Goal: Find contact information: Find contact information

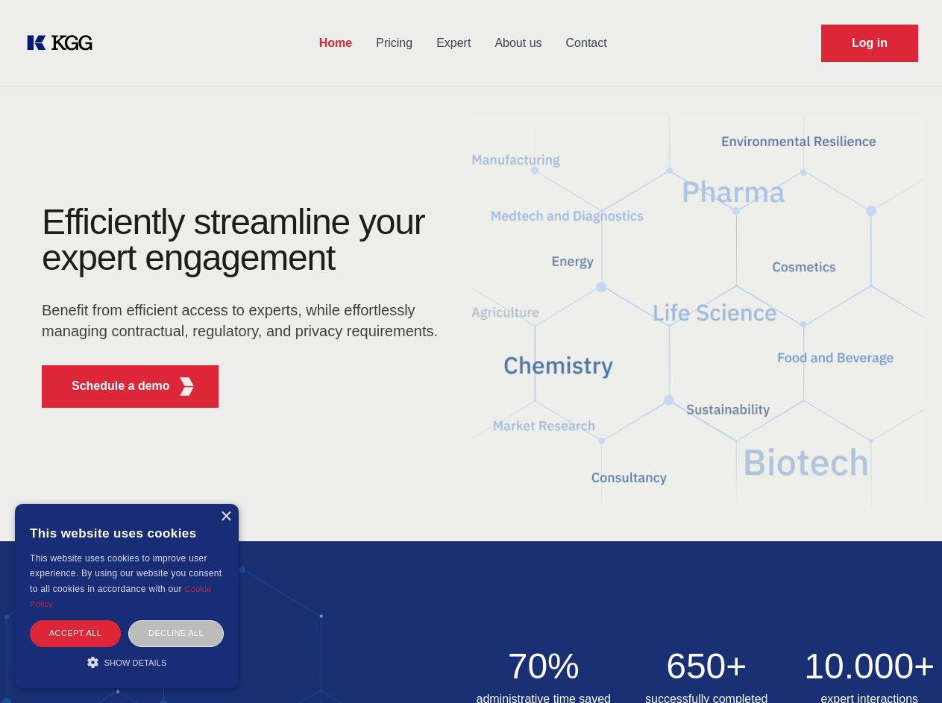
click at [471, 351] on div "Efficiently streamline your expert engagement Benefit from efficient access to …" at bounding box center [245, 312] width 454 height 216
click at [112, 386] on p "Schedule a demo" at bounding box center [121, 386] width 98 height 18
click at [225, 517] on div "× This website uses cookies This website uses cookies to improve user experienc…" at bounding box center [127, 596] width 224 height 184
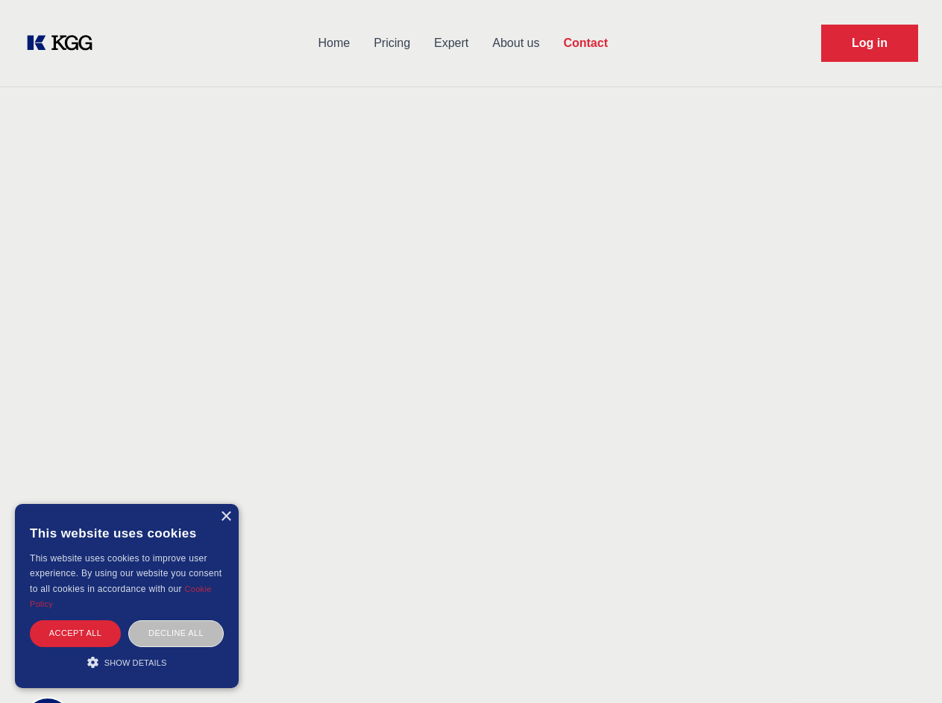
click at [75, 633] on div "Accept all" at bounding box center [75, 634] width 91 height 26
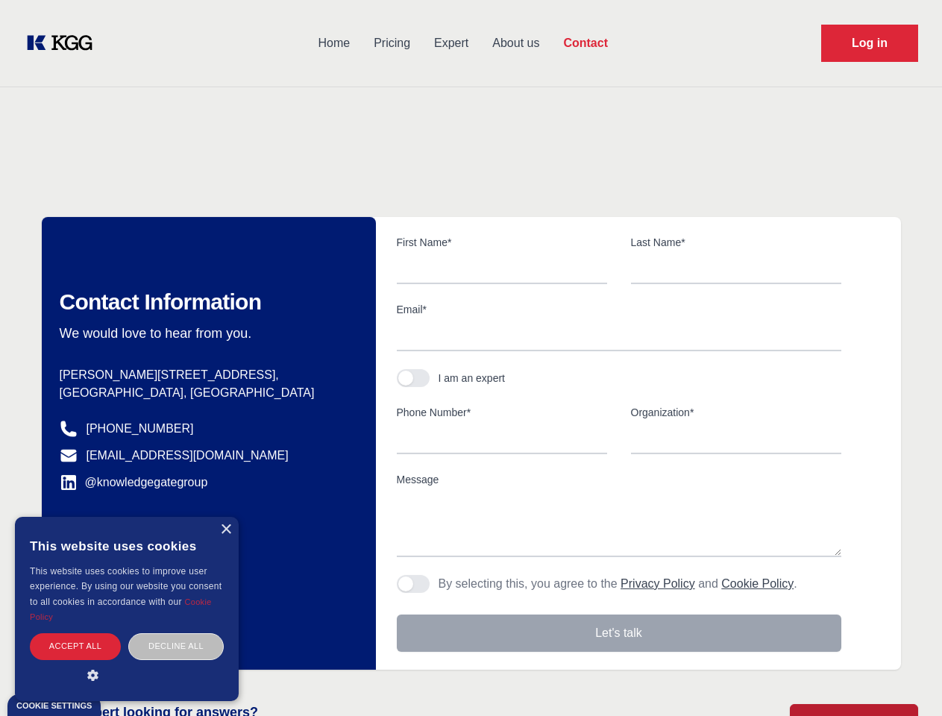
click at [176, 633] on div "Decline all" at bounding box center [175, 646] width 95 height 26
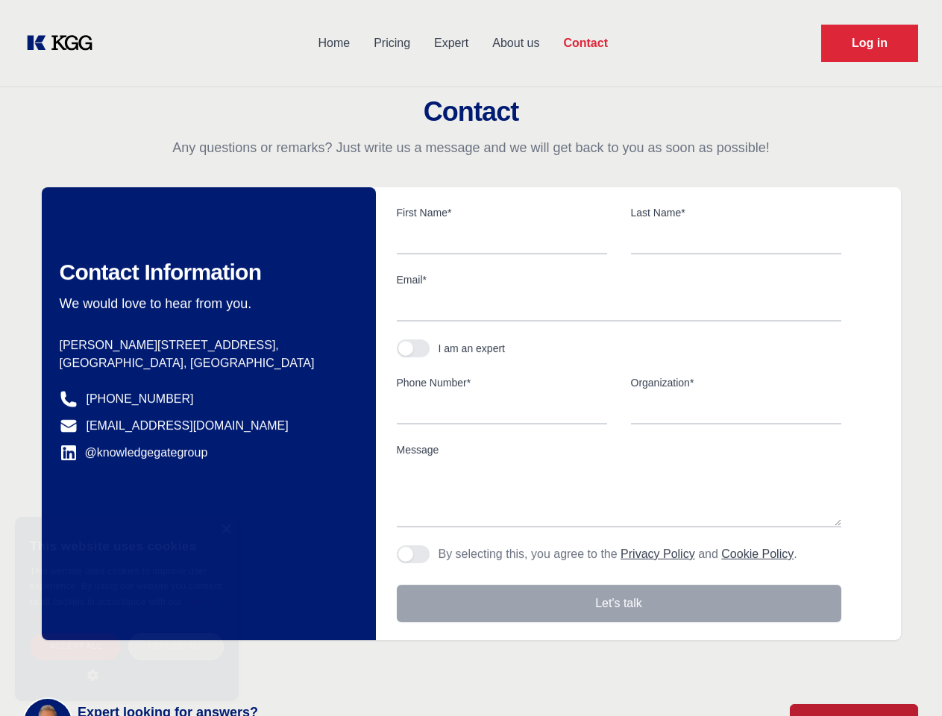
click at [127, 662] on main "Contact Any questions or remarks? Just write us a message and we will get back …" at bounding box center [471, 388] width 942 height 777
